Goal: Information Seeking & Learning: Learn about a topic

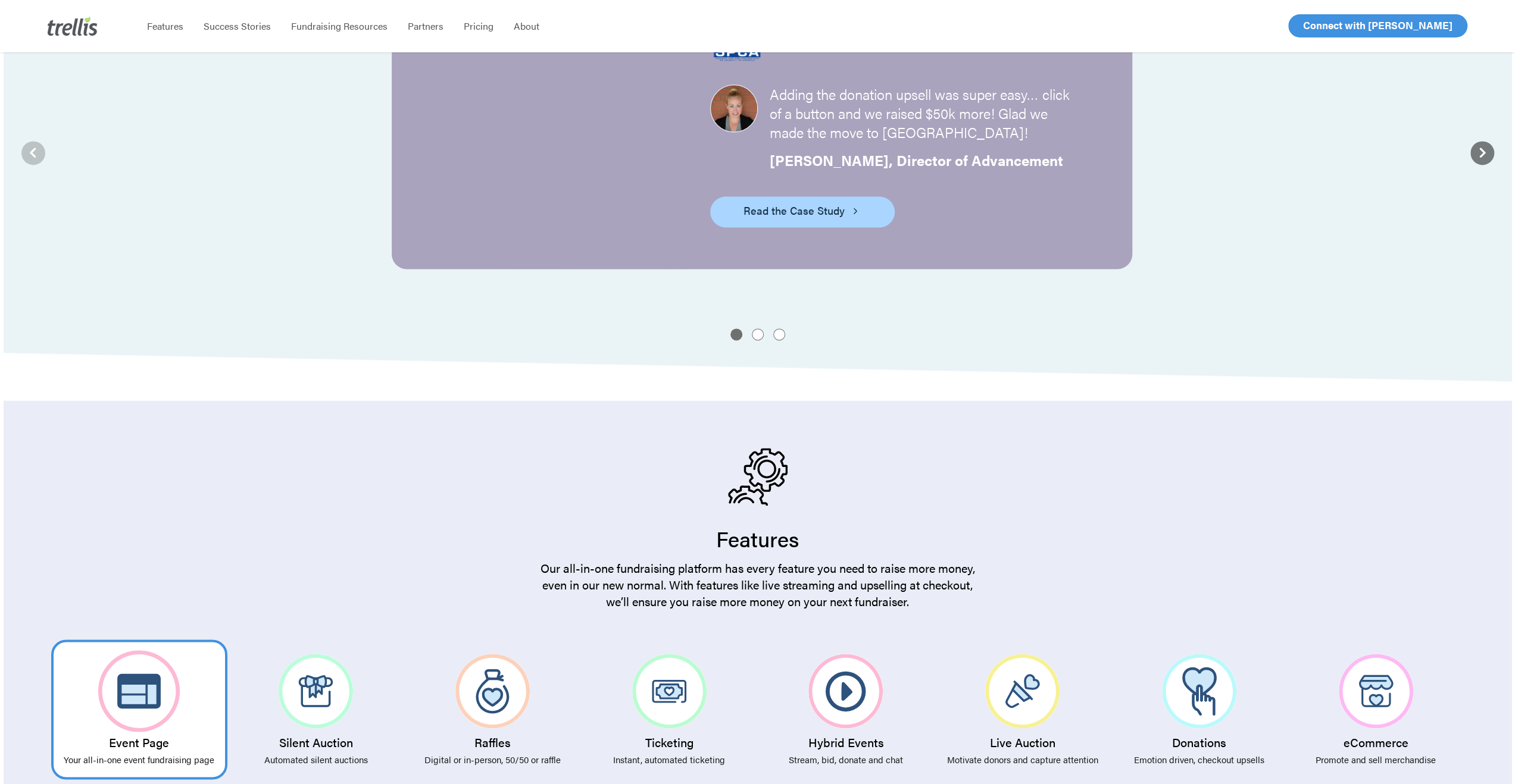
scroll to position [1904, 0]
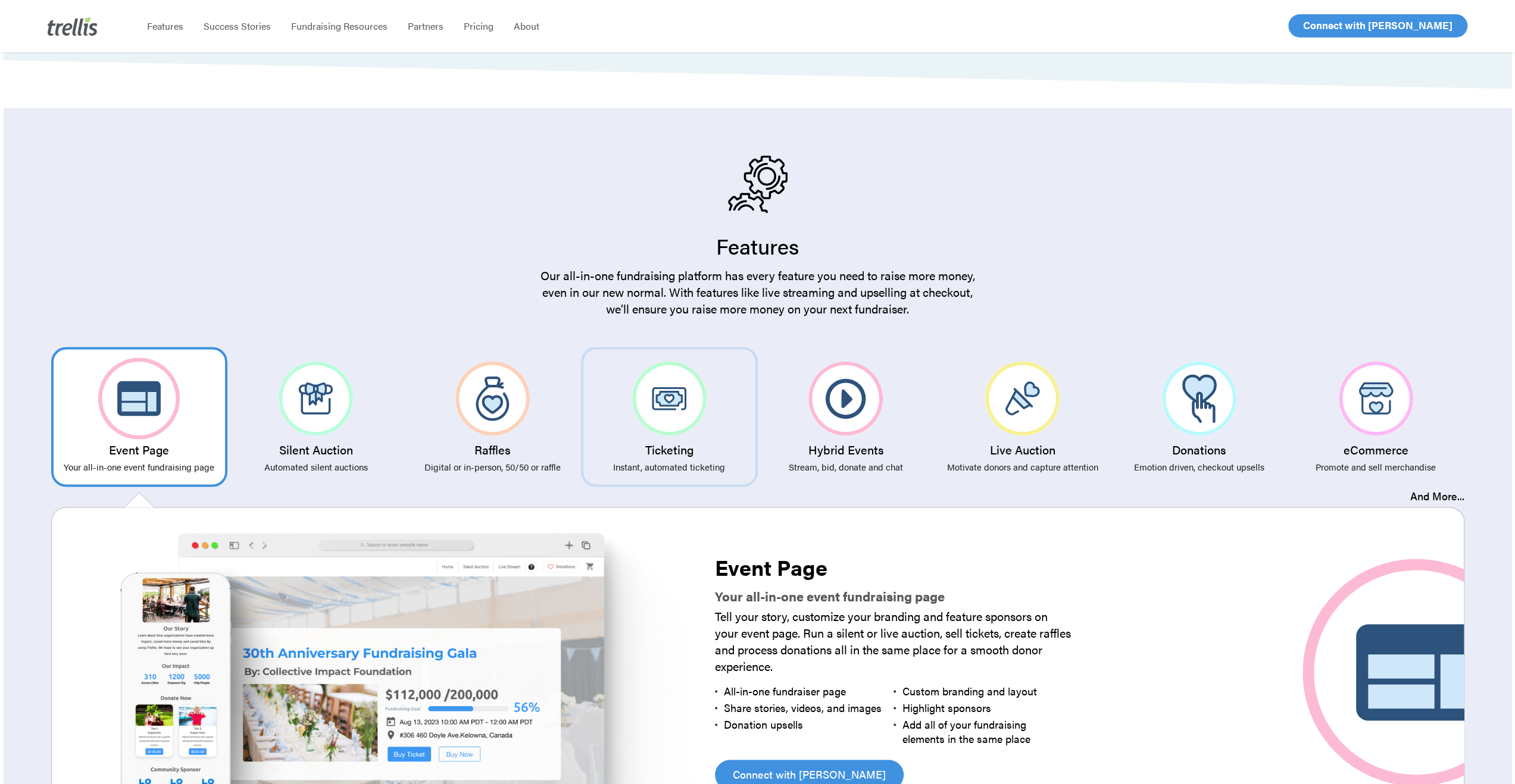
click at [665, 375] on img at bounding box center [670, 398] width 75 height 75
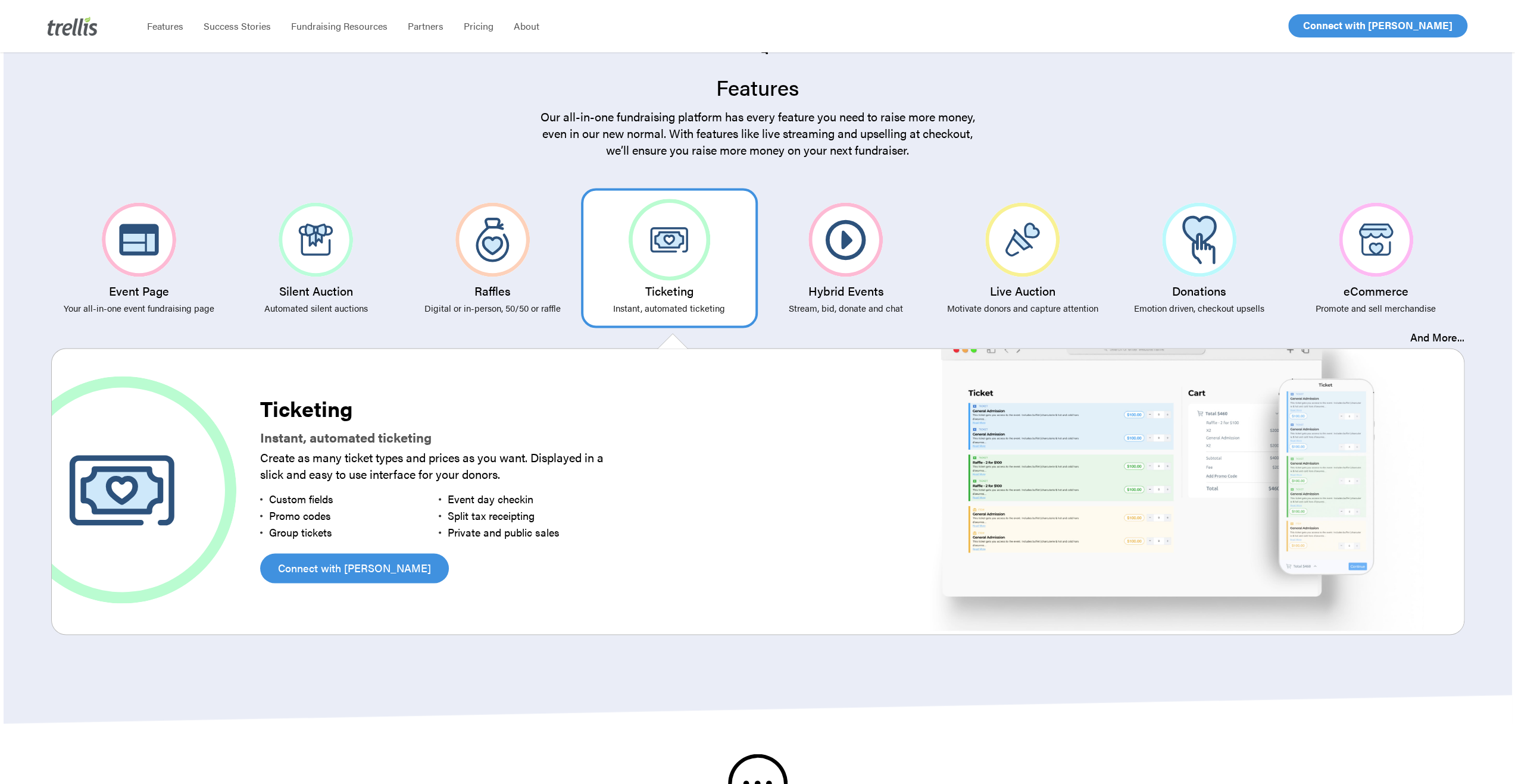
scroll to position [2062, 0]
click at [1435, 330] on link "And More..." at bounding box center [1438, 337] width 54 height 15
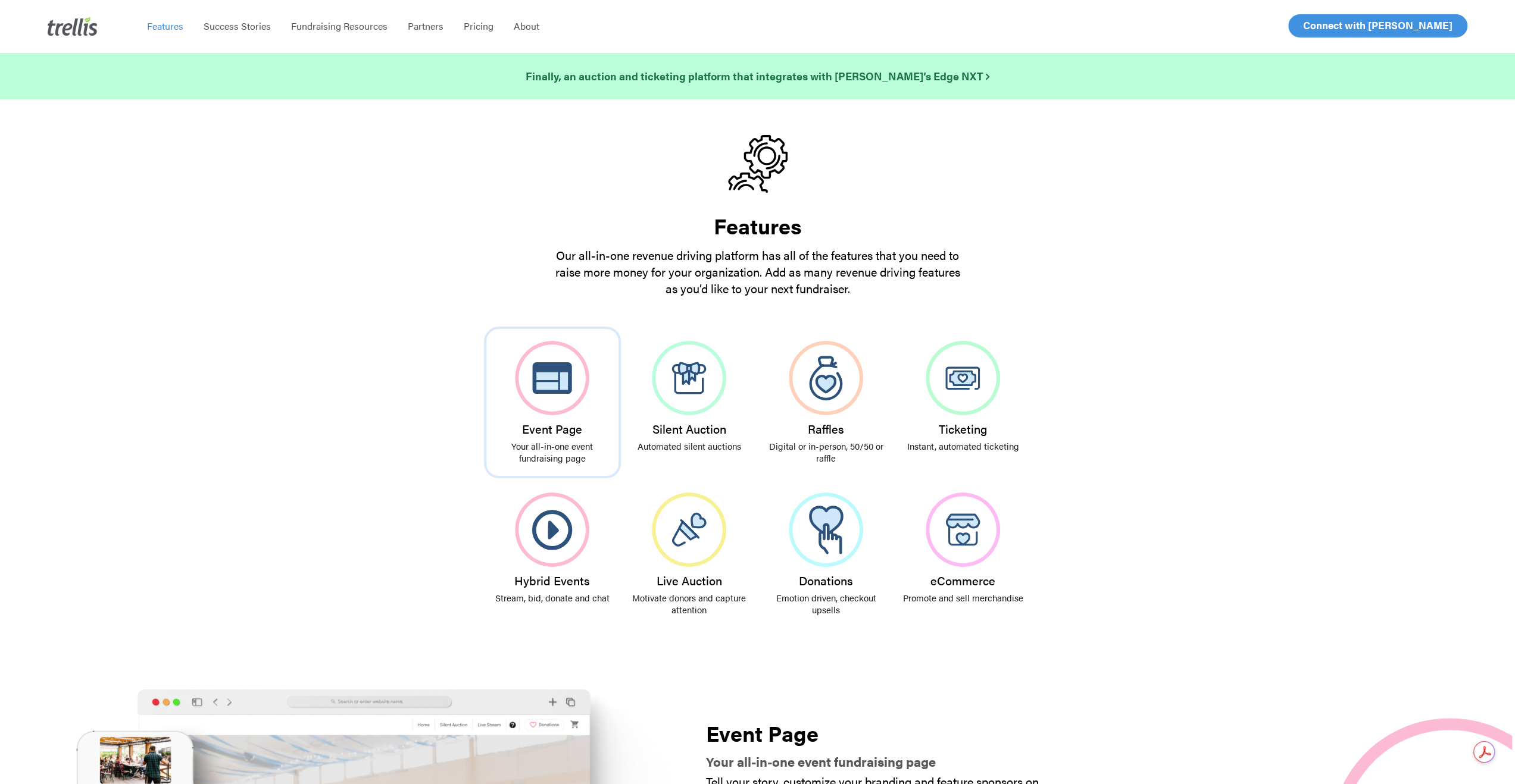
click at [557, 393] on img at bounding box center [552, 378] width 75 height 75
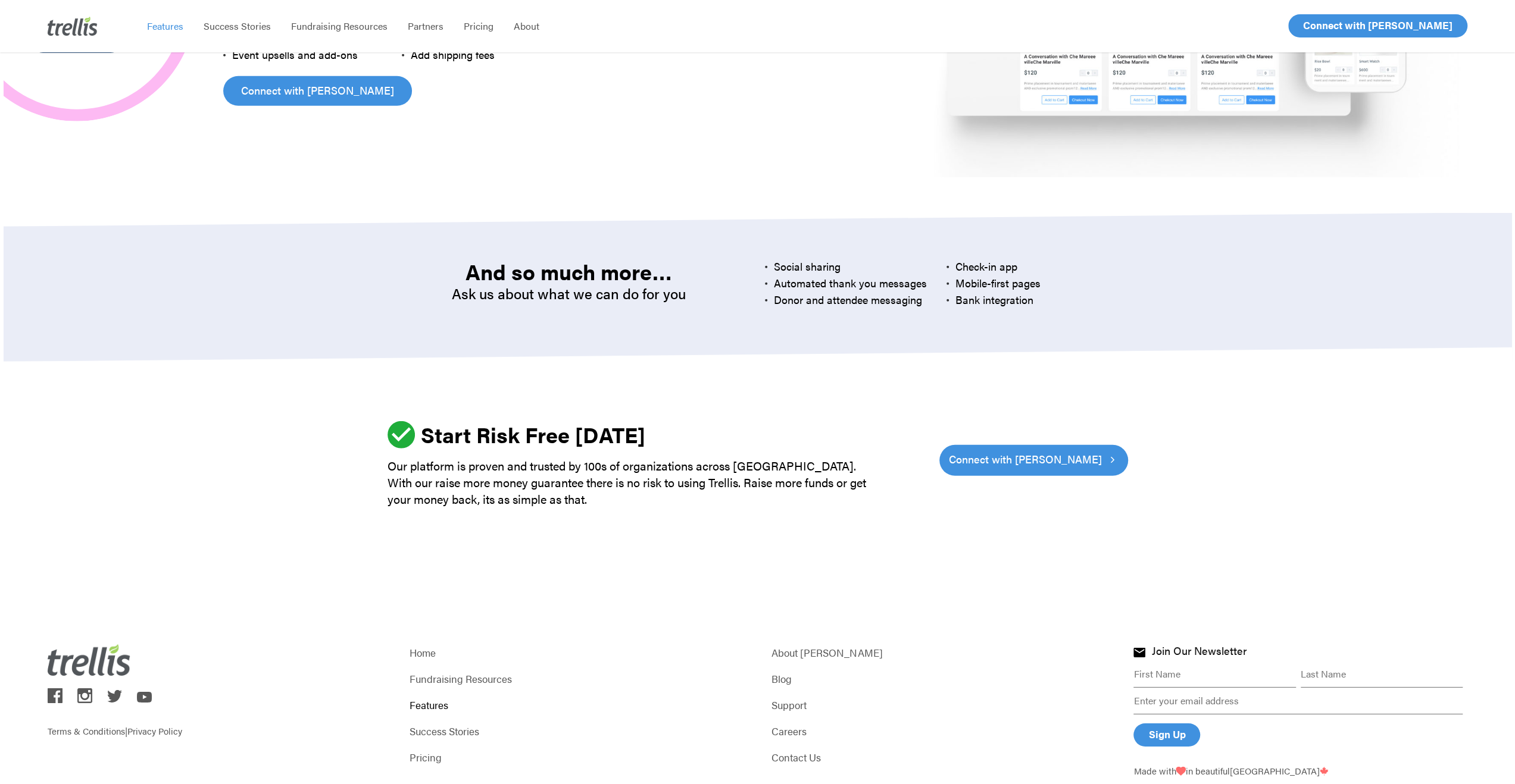
scroll to position [3384, 0]
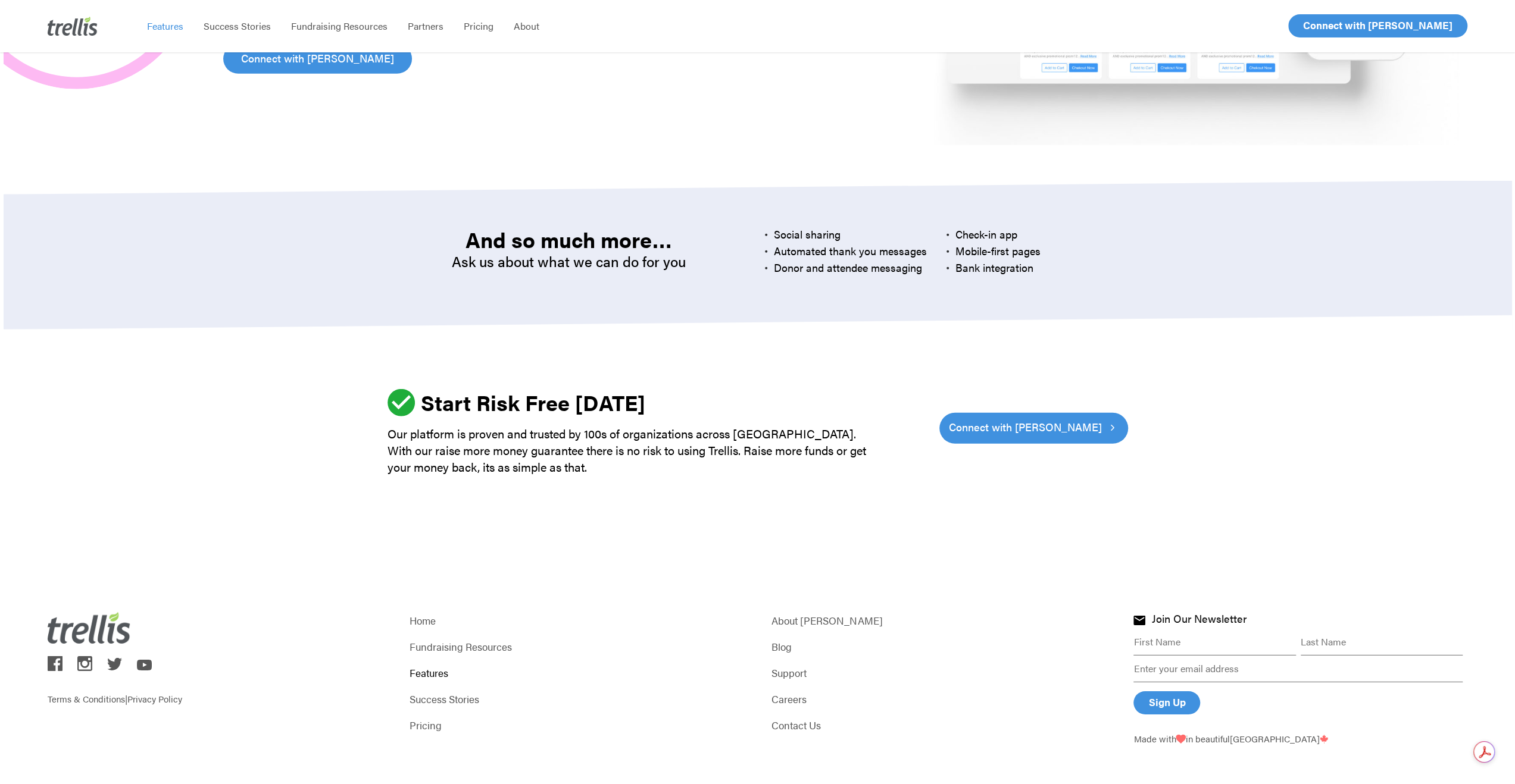
click at [149, 660] on img at bounding box center [144, 665] width 15 height 11
click at [784, 639] on link "Blog" at bounding box center [938, 647] width 333 height 17
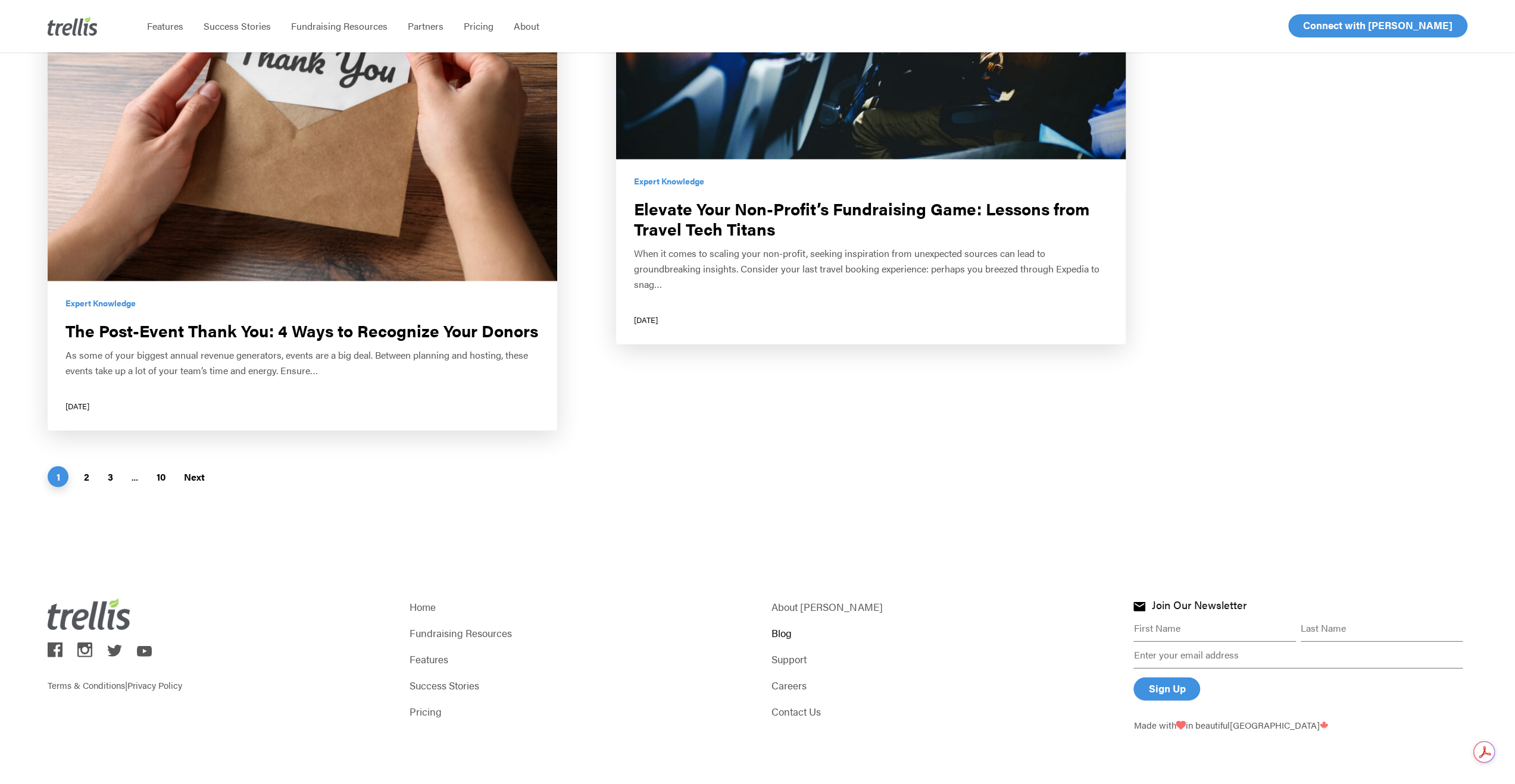
scroll to position [3056, 0]
click at [87, 482] on link "2" at bounding box center [87, 477] width 21 height 19
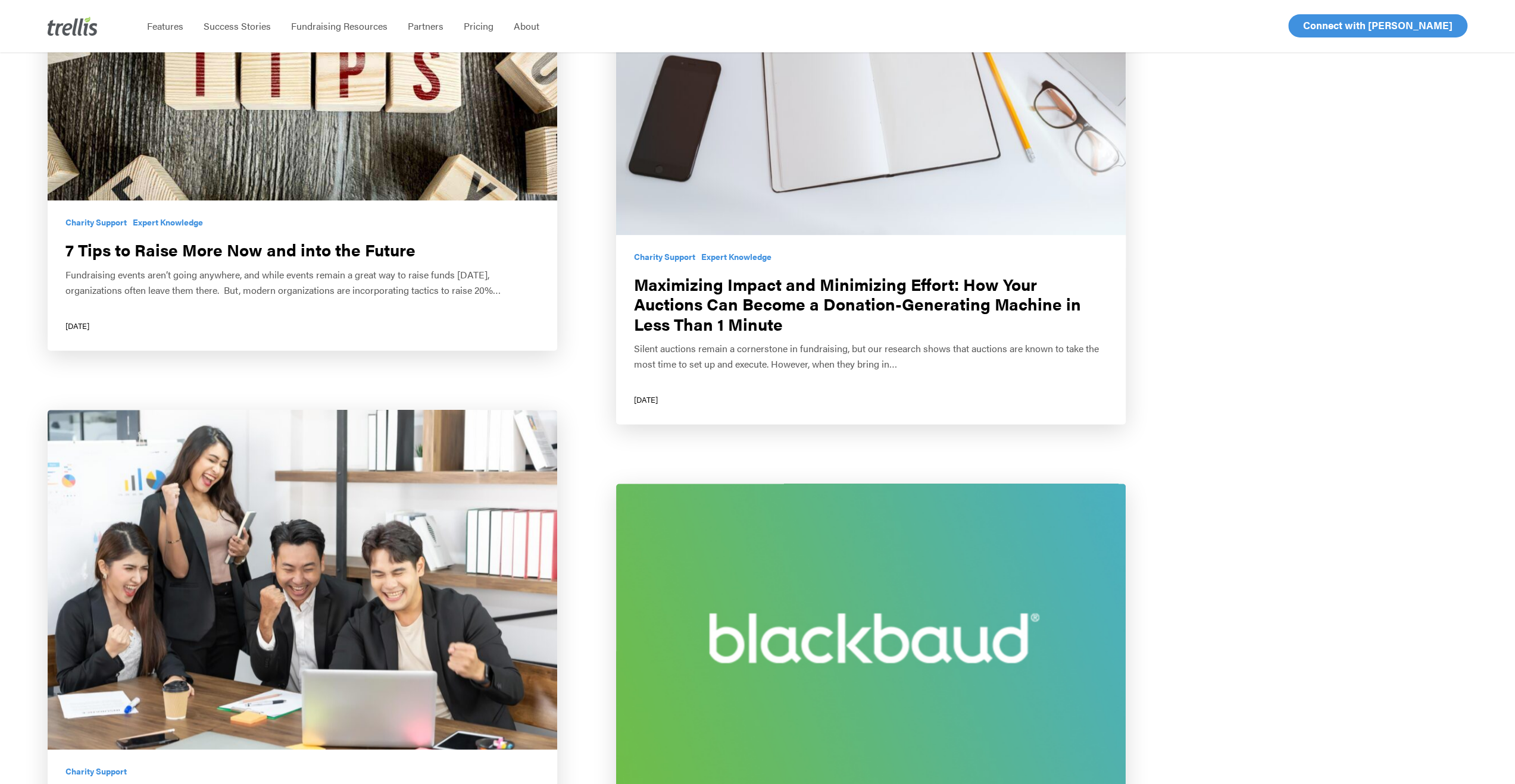
scroll to position [1428, 0]
